Goal: Register for event/course

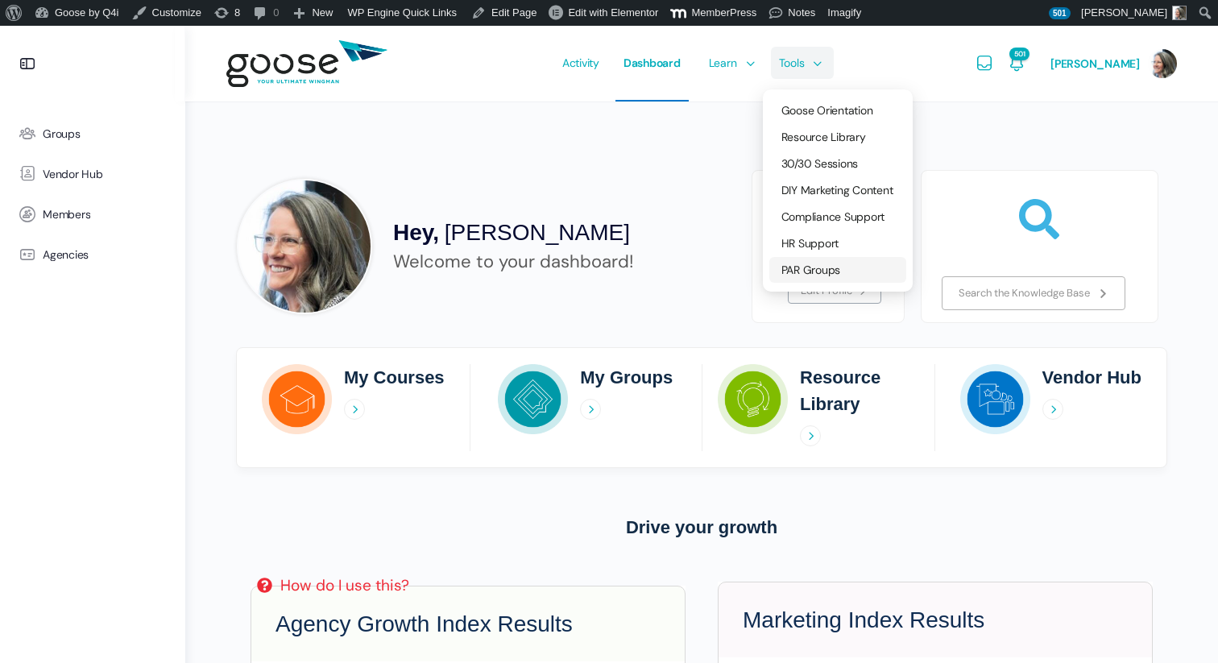
click at [825, 267] on span "PAR Groups" at bounding box center [811, 270] width 60 height 15
click at [875, 164] on link "30/30 Sessions" at bounding box center [837, 164] width 137 height 26
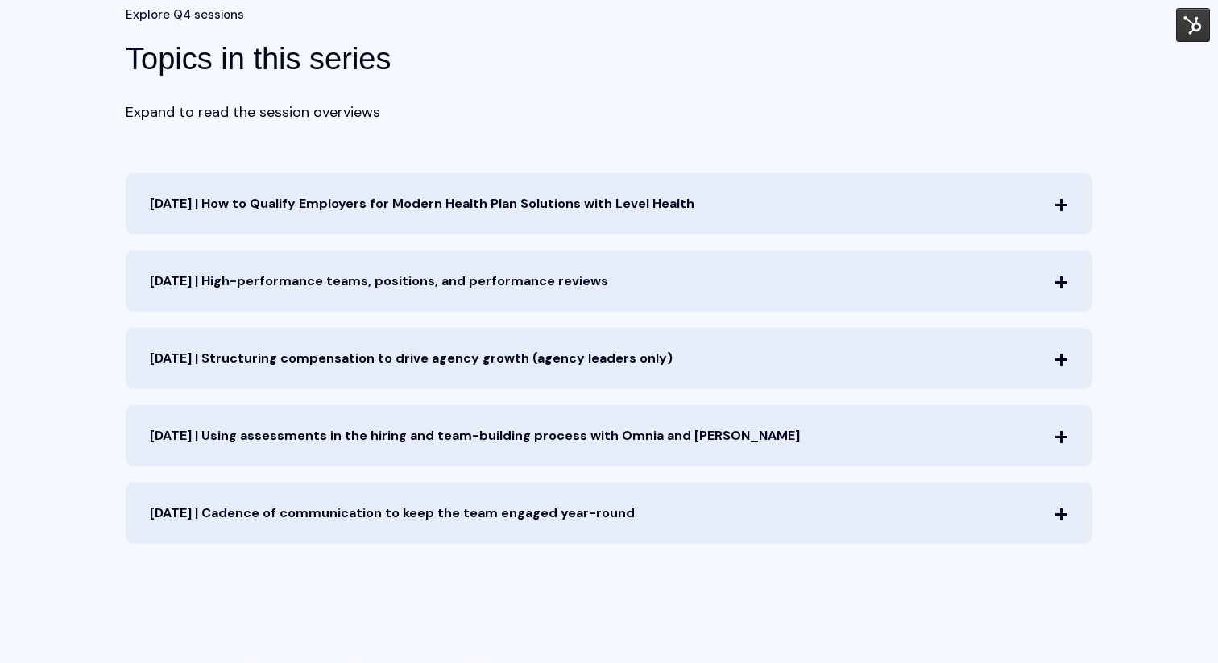
scroll to position [714, 0]
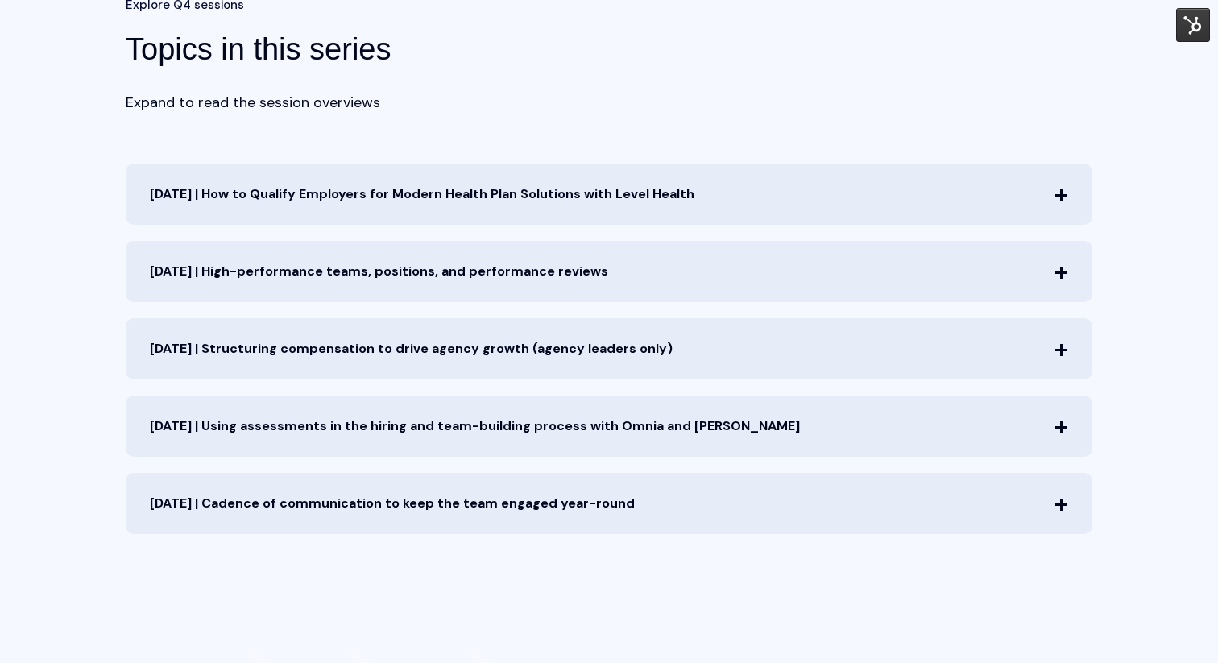
click at [1195, 31] on img at bounding box center [1193, 25] width 34 height 34
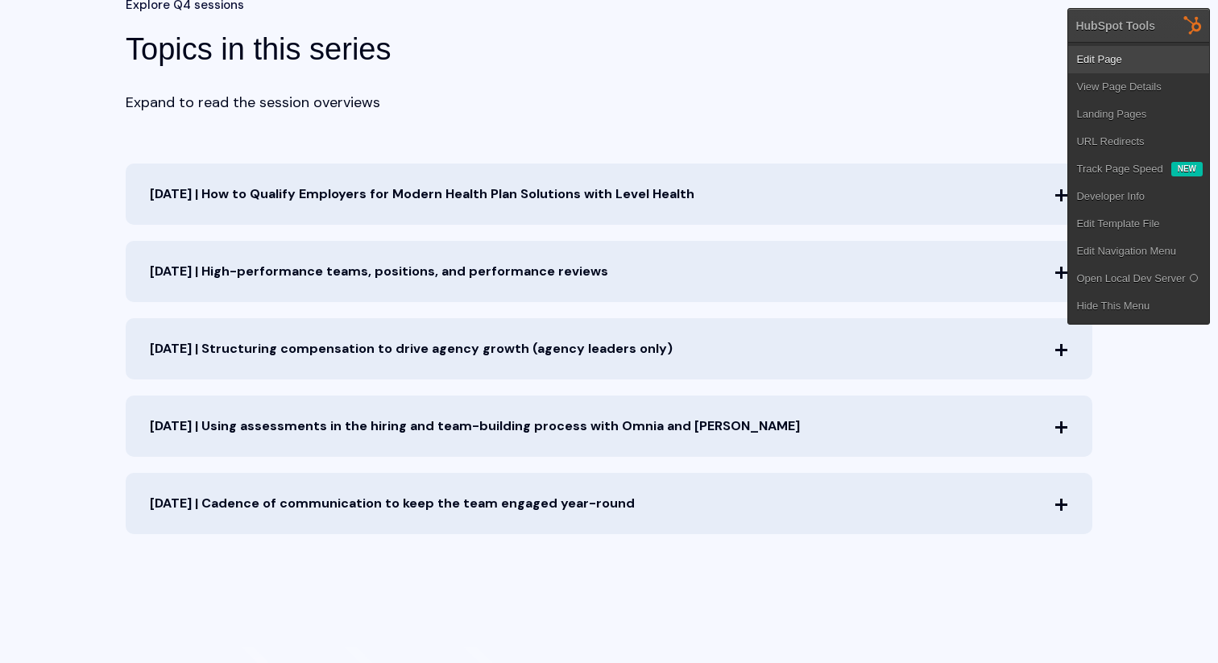
click at [1117, 57] on link "Edit Page" at bounding box center [1138, 59] width 141 height 27
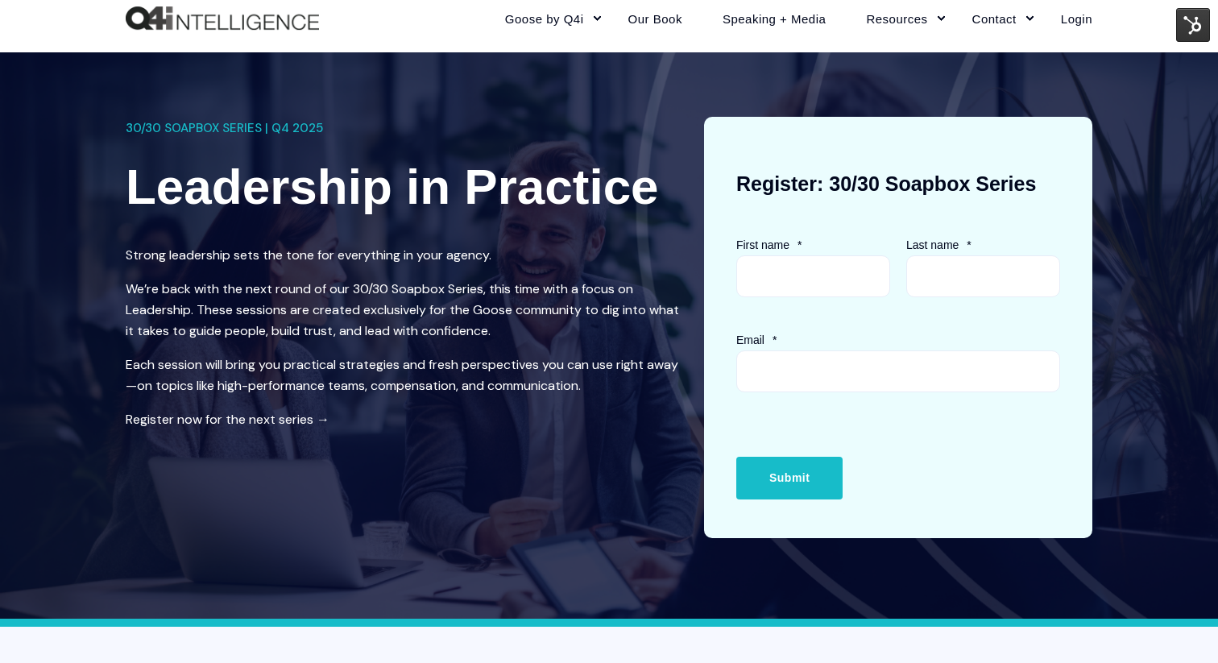
scroll to position [0, 0]
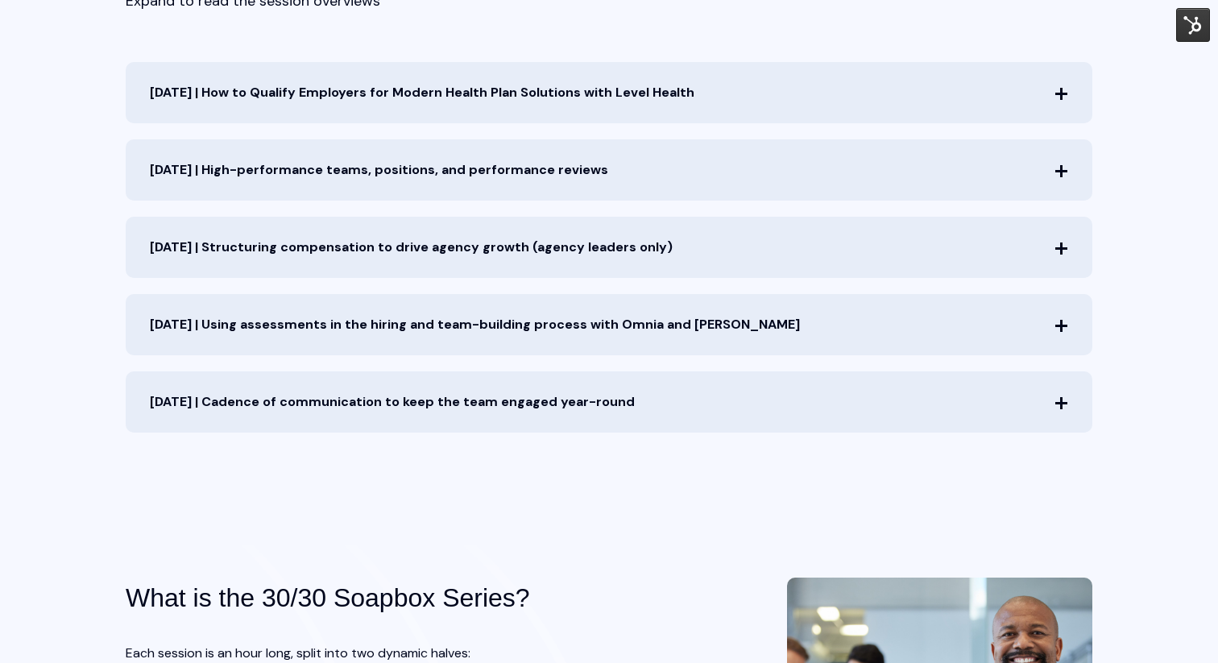
scroll to position [812, 0]
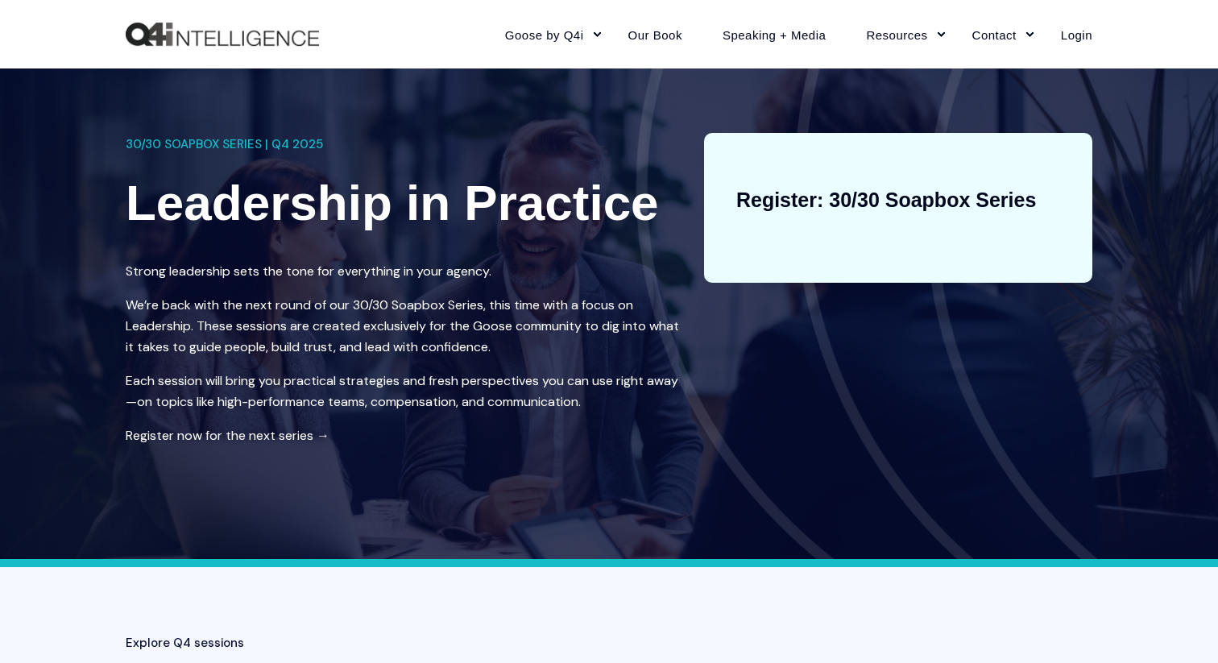
scroll to position [809, 0]
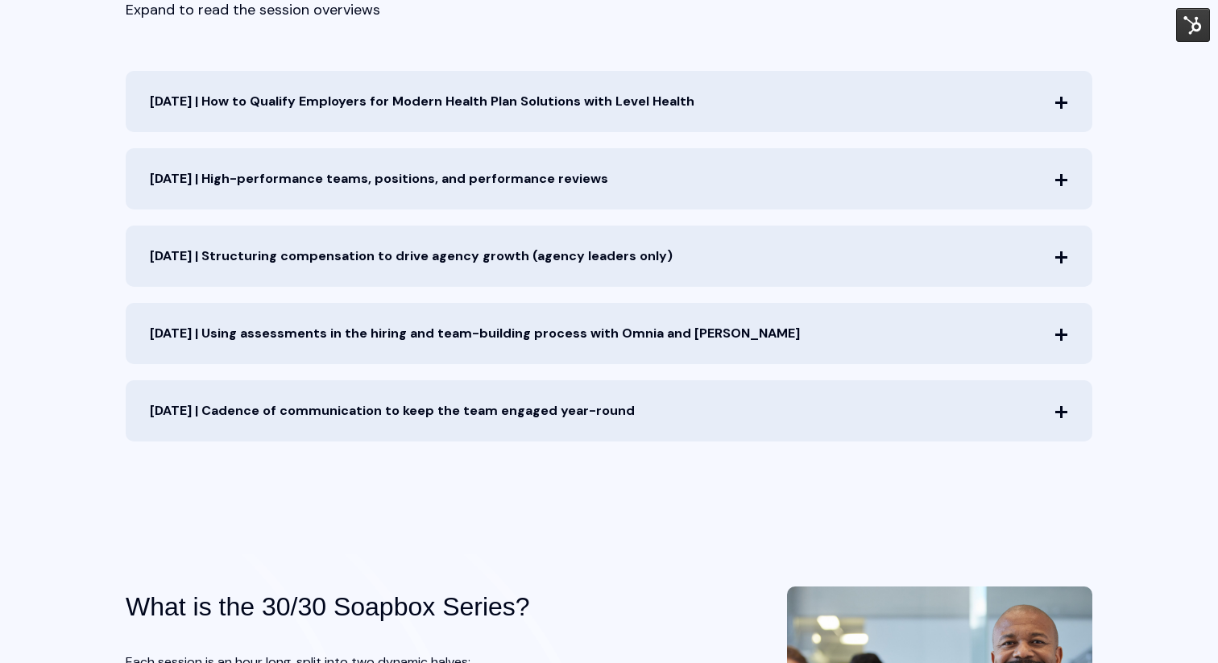
scroll to position [809, 0]
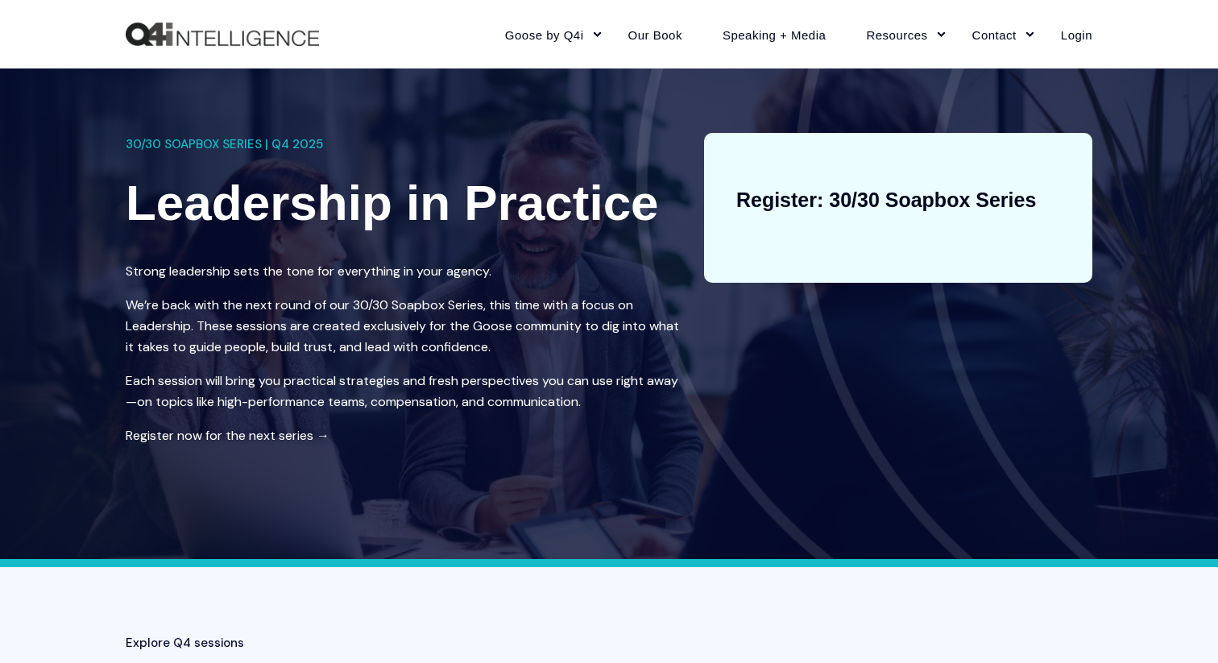
scroll to position [806, 0]
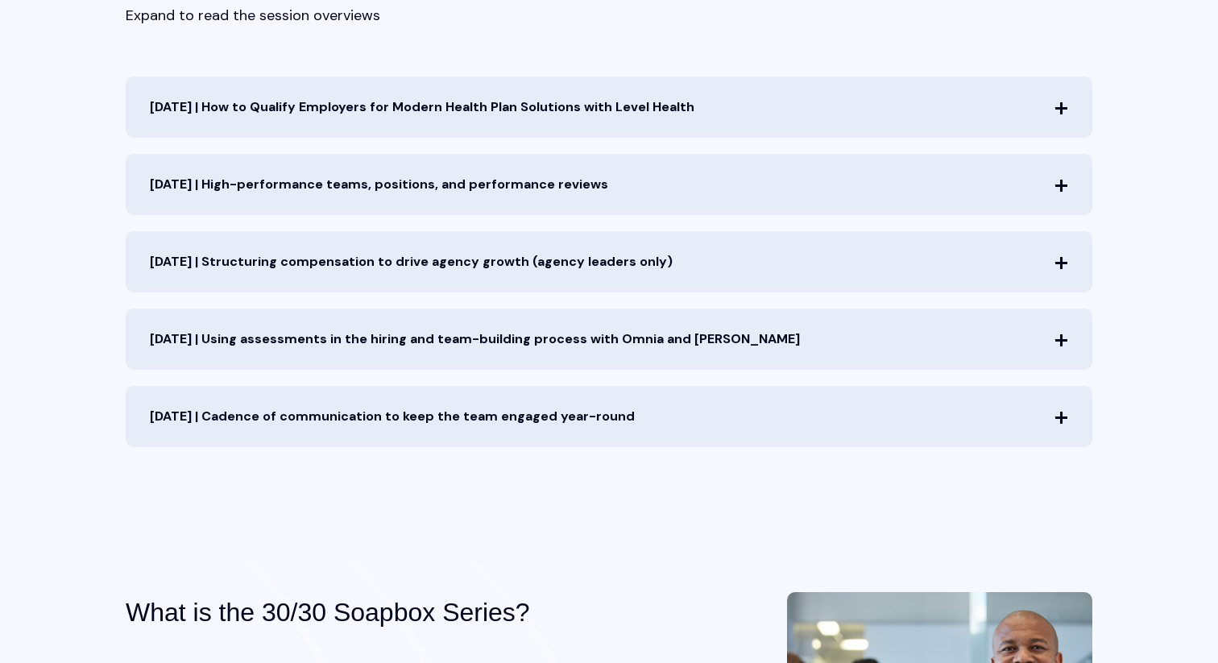
scroll to position [802, 0]
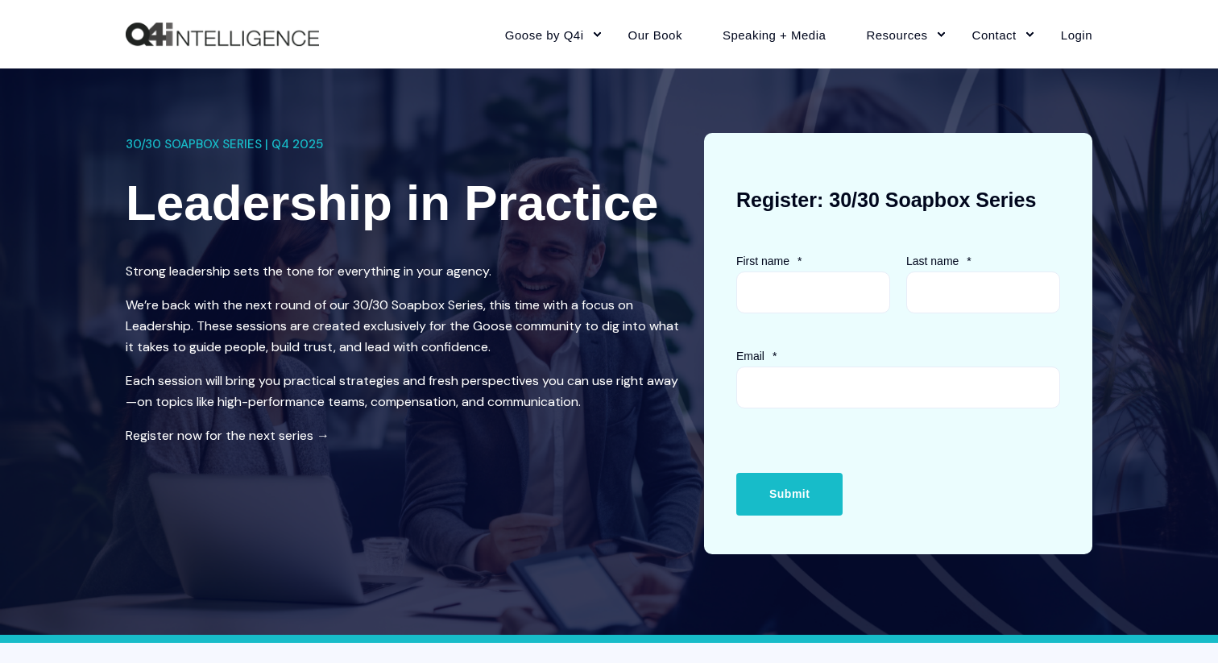
scroll to position [802, 0]
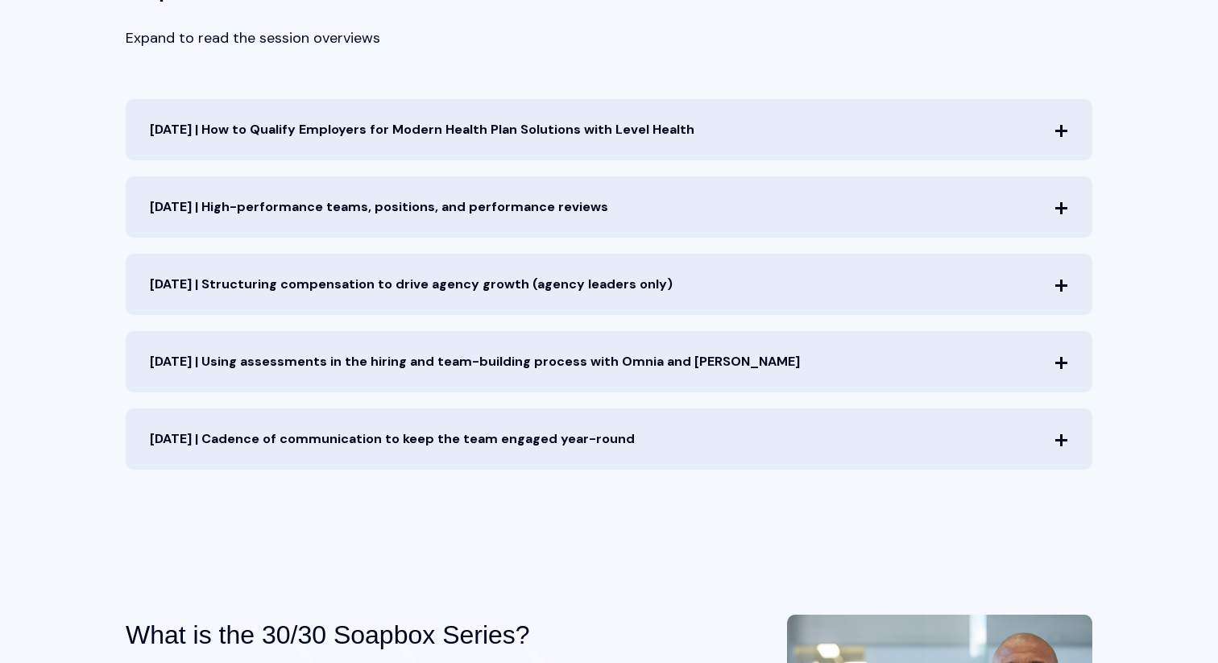
scroll to position [802, 0]
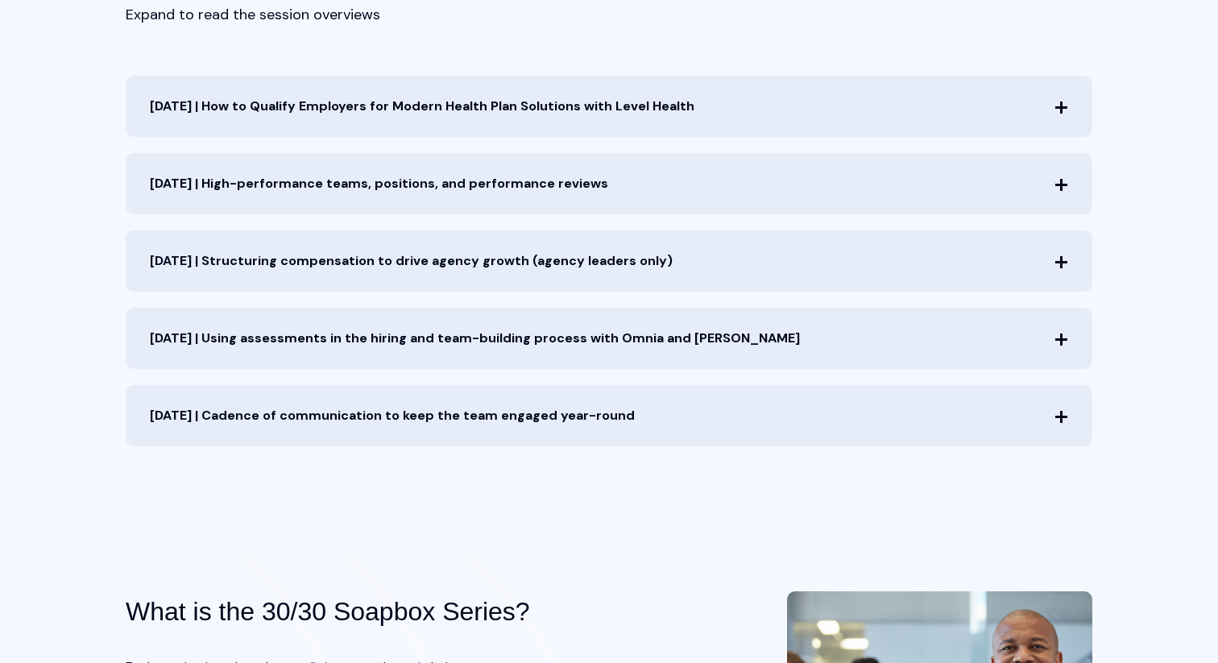
scroll to position [802, 0]
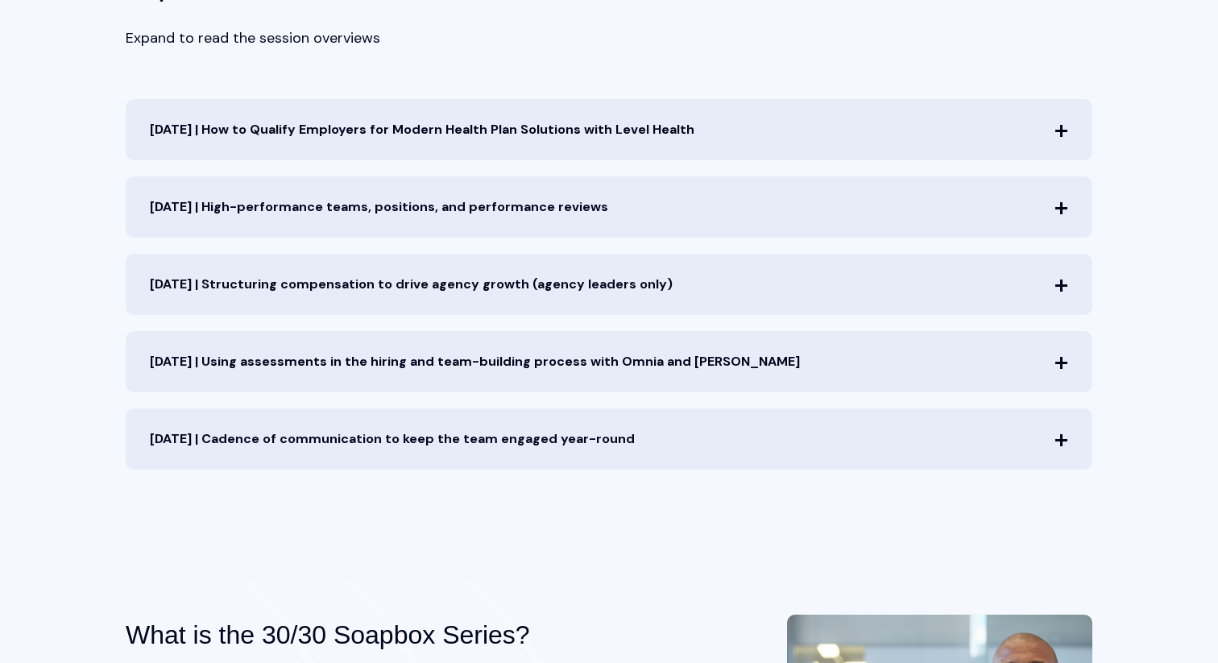
scroll to position [802, 0]
